Goal: Check status

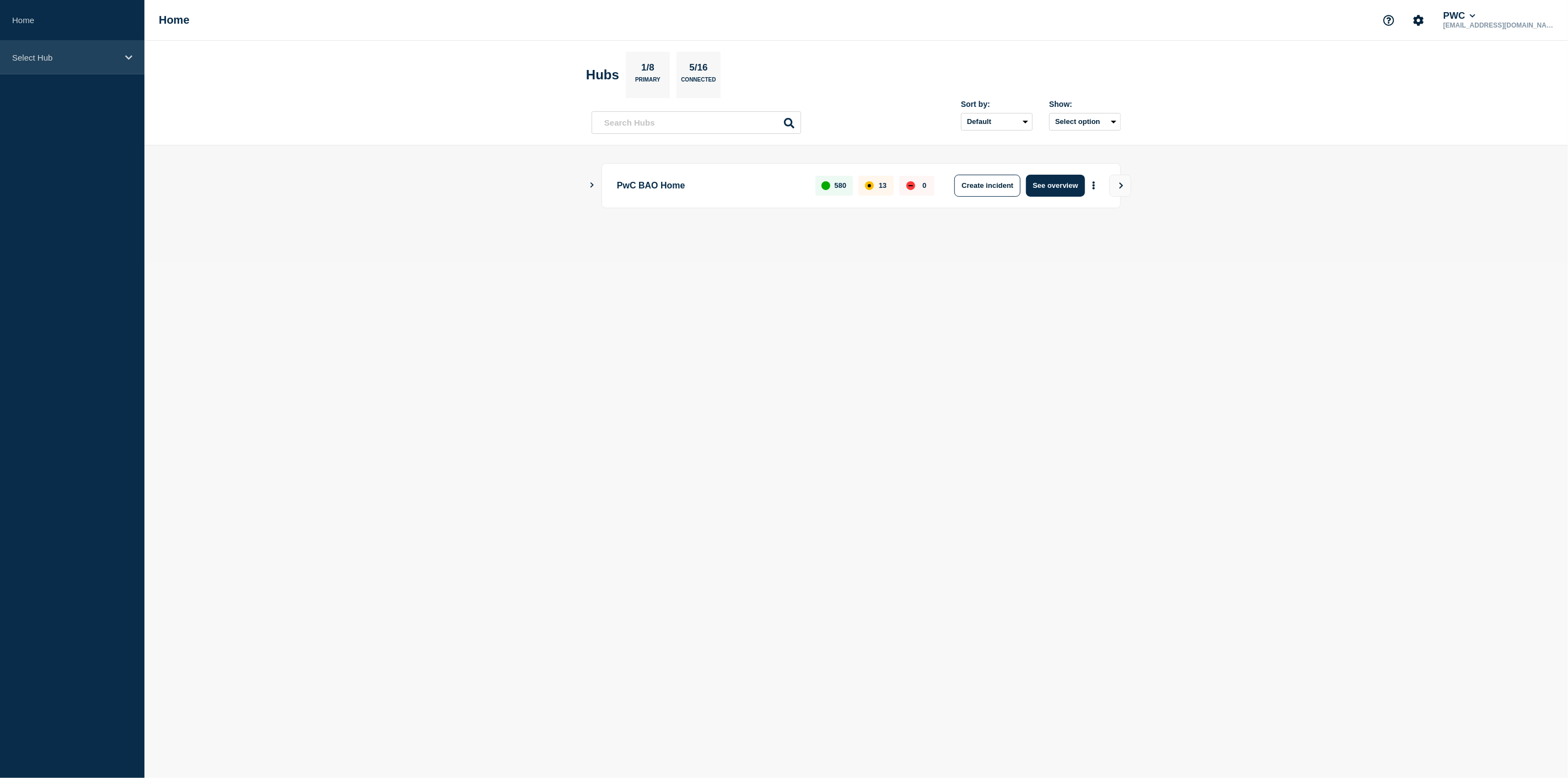
click at [127, 62] on div "Select Hub" at bounding box center [72, 57] width 145 height 34
click at [133, 56] on div "Select Hub" at bounding box center [72, 57] width 145 height 34
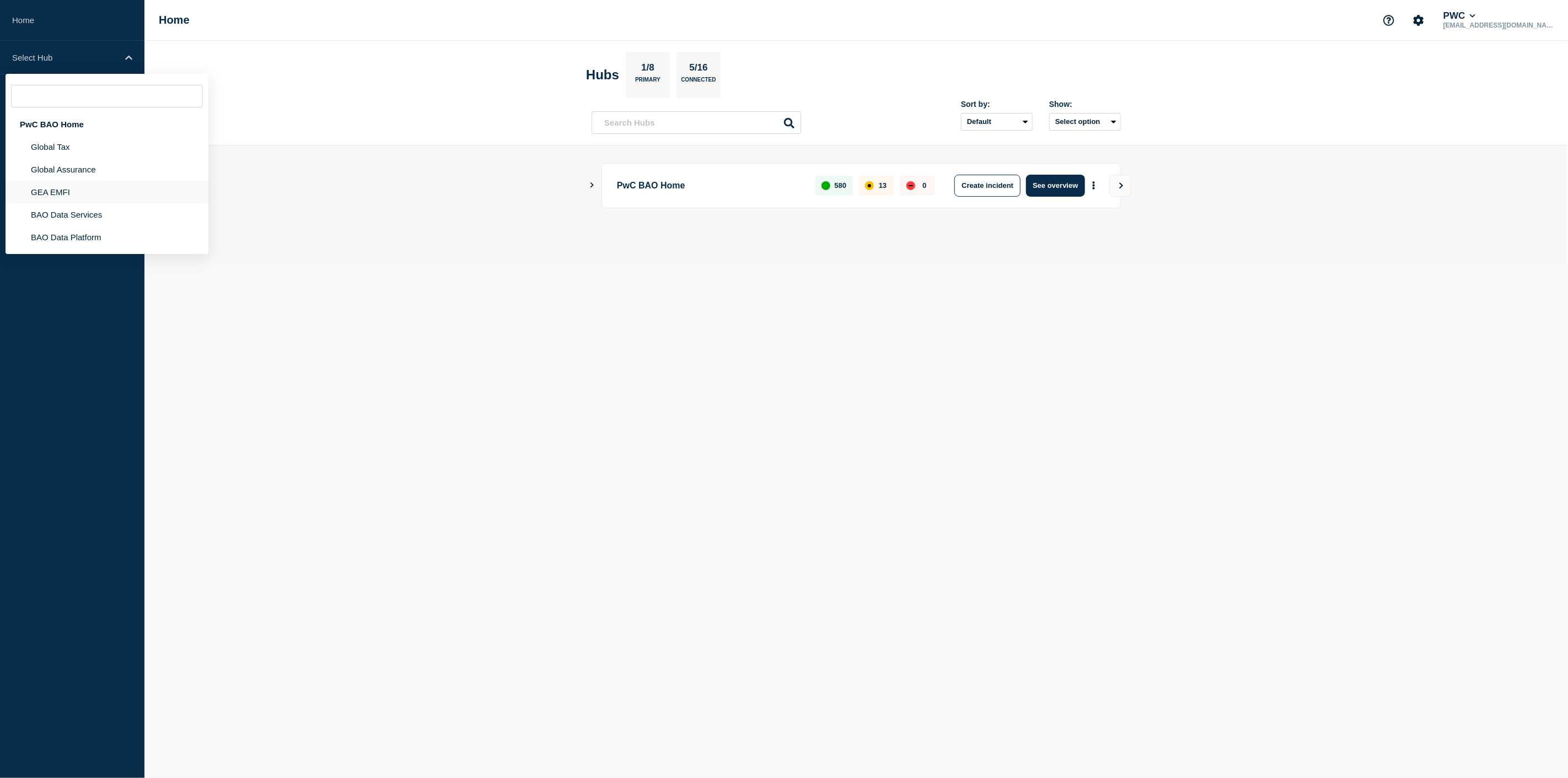
click at [98, 188] on li "GEA EMFI" at bounding box center [106, 192] width 203 height 23
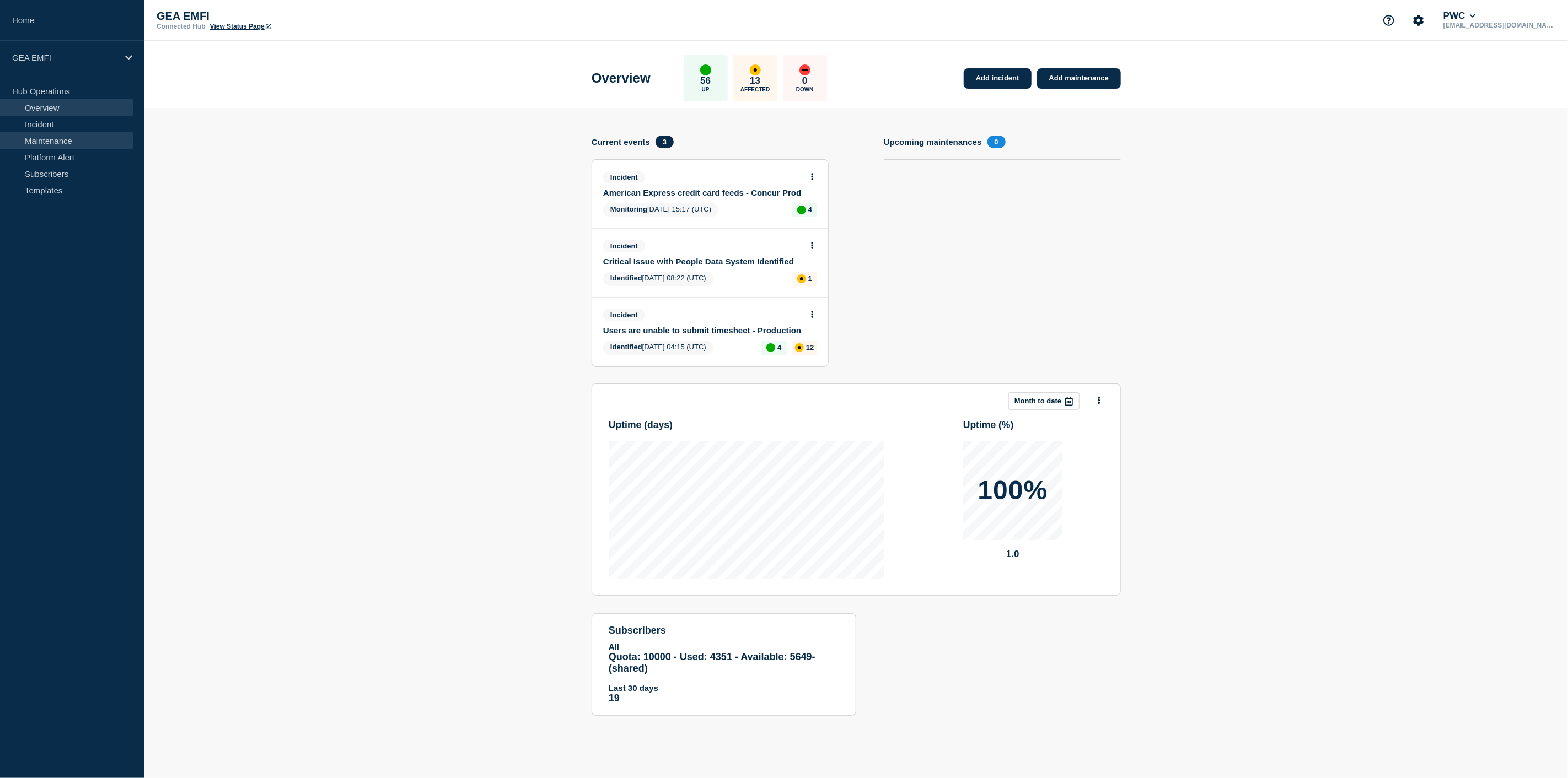
click at [50, 142] on link "Maintenance" at bounding box center [66, 141] width 133 height 17
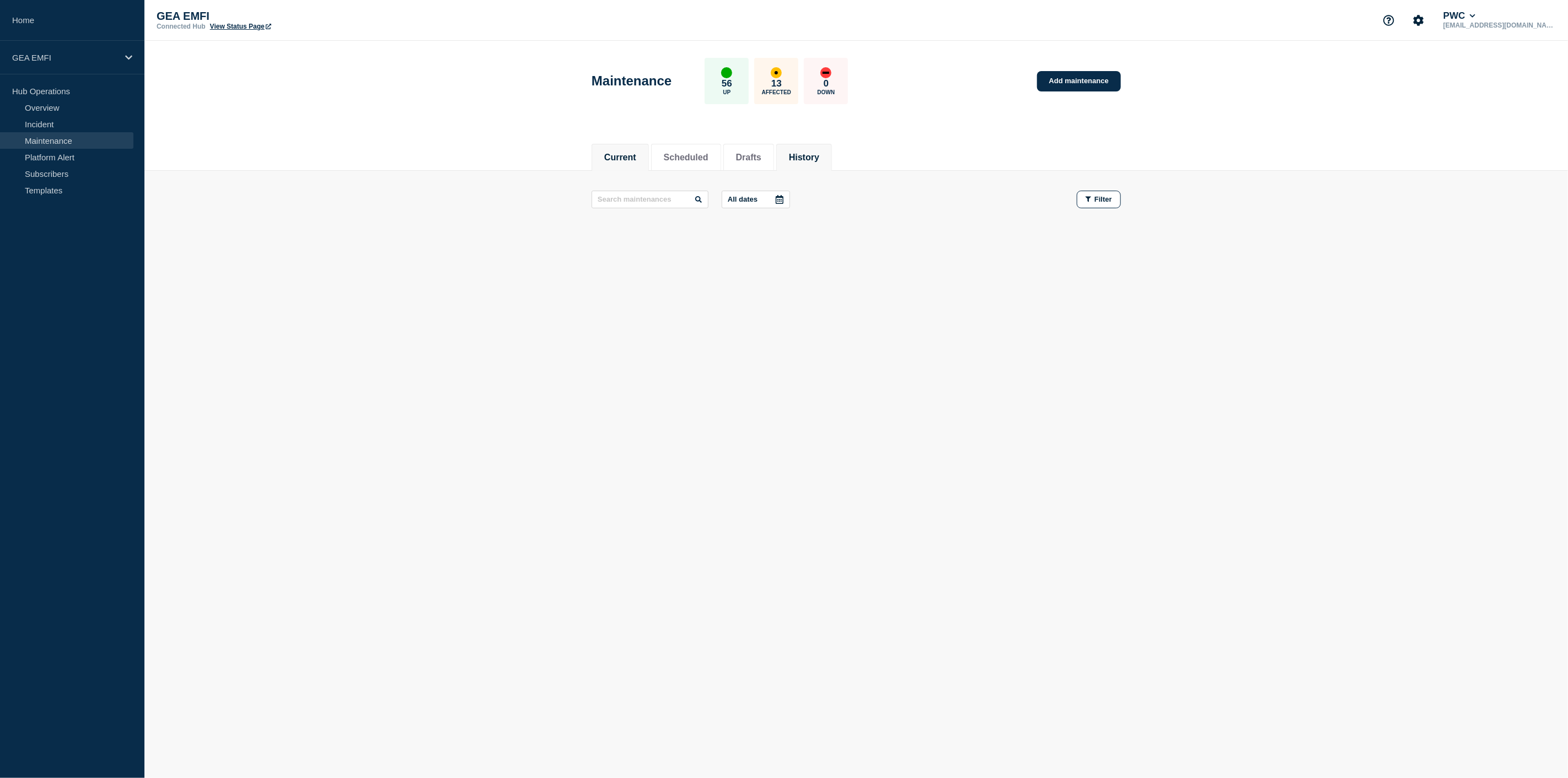
click at [819, 159] on button "History" at bounding box center [804, 157] width 30 height 10
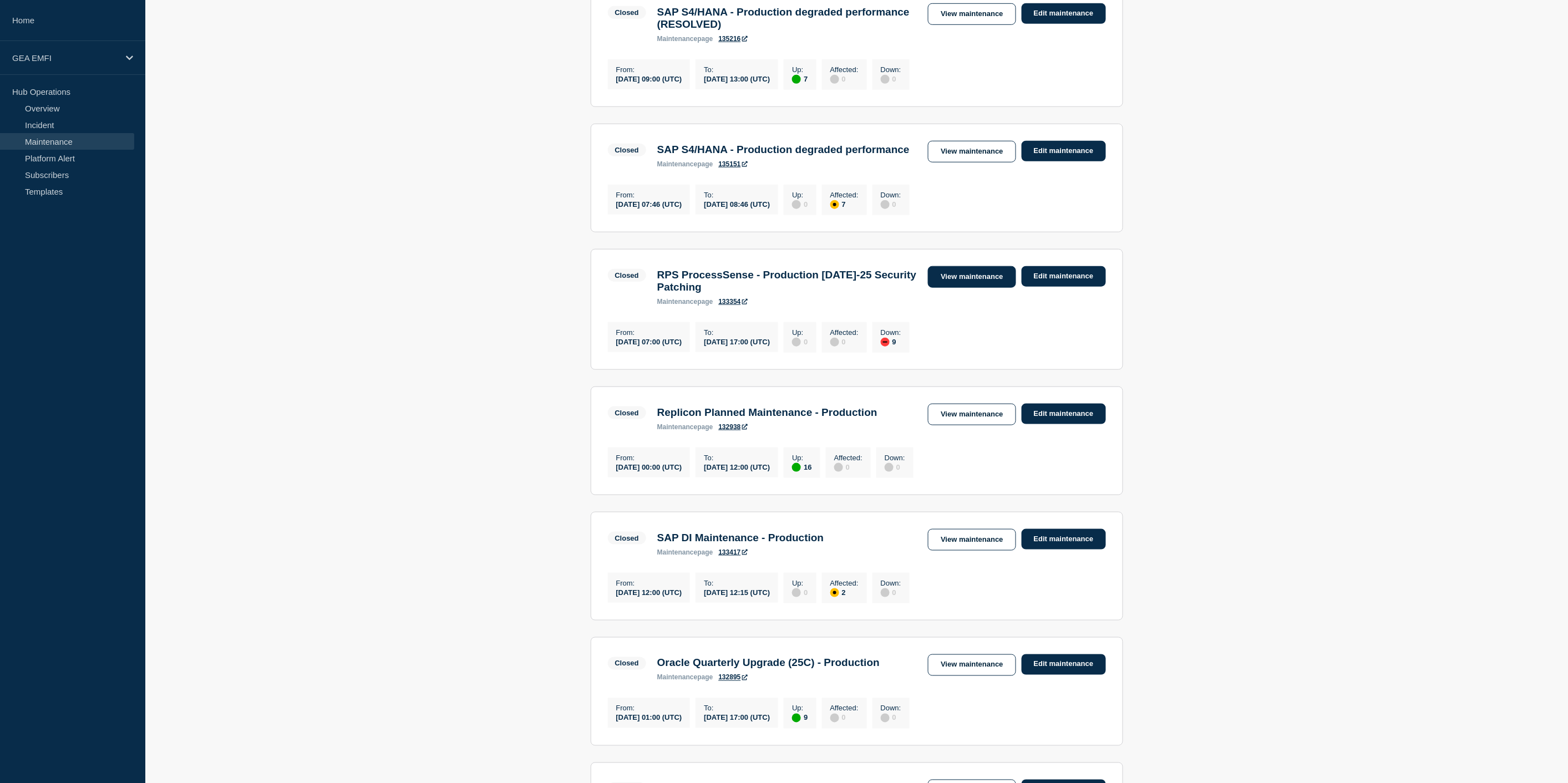
scroll to position [369, 0]
